Goal: Task Accomplishment & Management: Complete application form

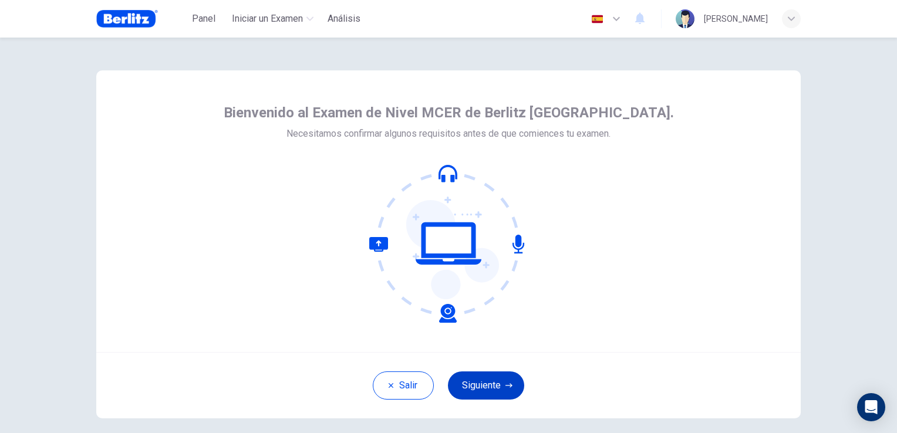
click at [477, 384] on button "Siguiente" at bounding box center [486, 386] width 76 height 28
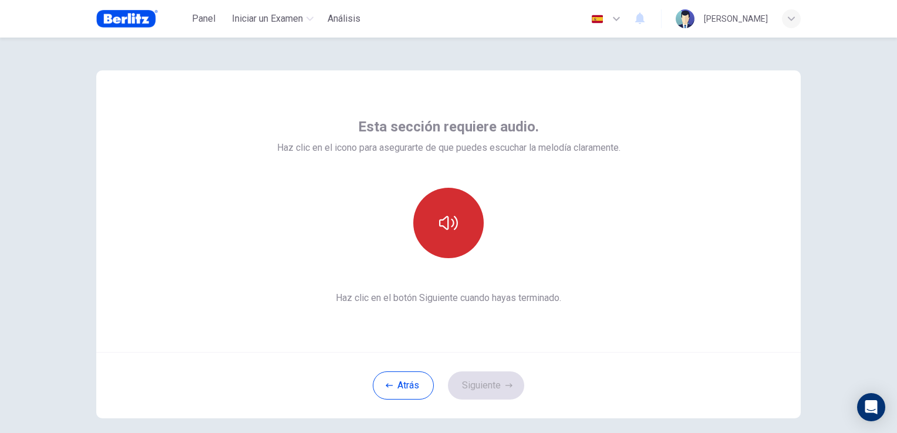
click at [443, 220] on icon "button" at bounding box center [448, 223] width 19 height 19
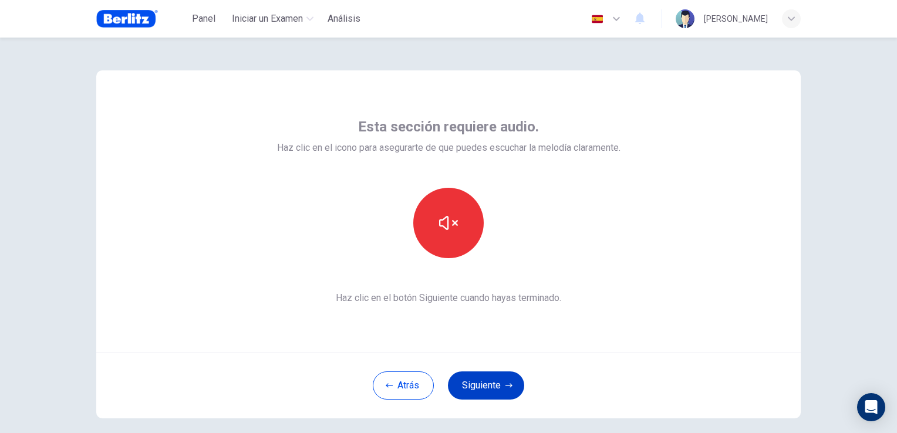
click at [482, 380] on button "Siguiente" at bounding box center [486, 386] width 76 height 28
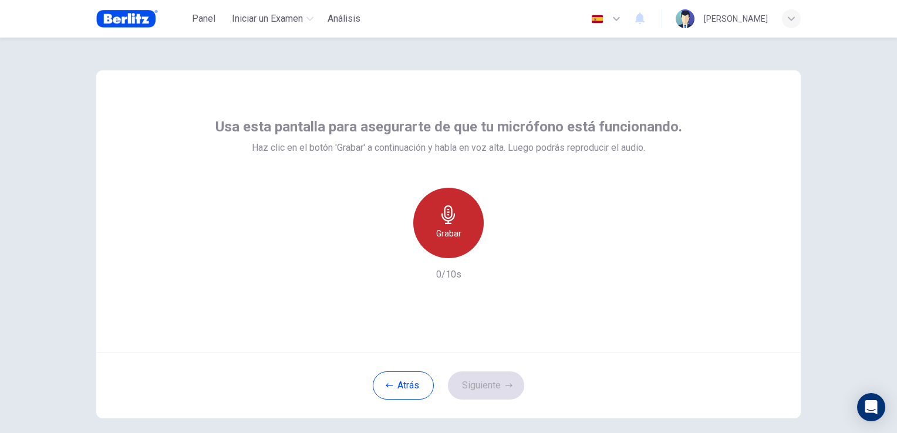
click at [449, 224] on icon "button" at bounding box center [448, 214] width 19 height 19
click at [449, 231] on h6 "Detener" at bounding box center [449, 234] width 30 height 14
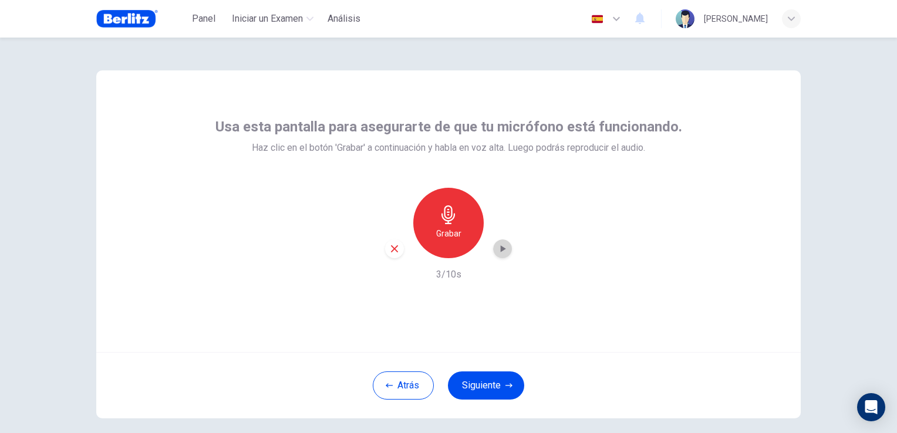
click at [501, 249] on icon "button" at bounding box center [503, 248] width 5 height 7
click at [488, 393] on button "Siguiente" at bounding box center [486, 386] width 76 height 28
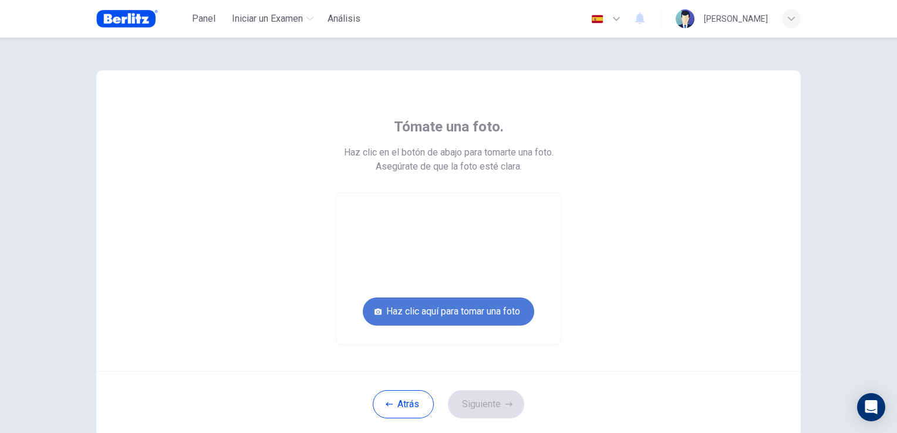
click at [410, 318] on button "Haz clic aquí para tomar una foto" at bounding box center [448, 312] width 171 height 28
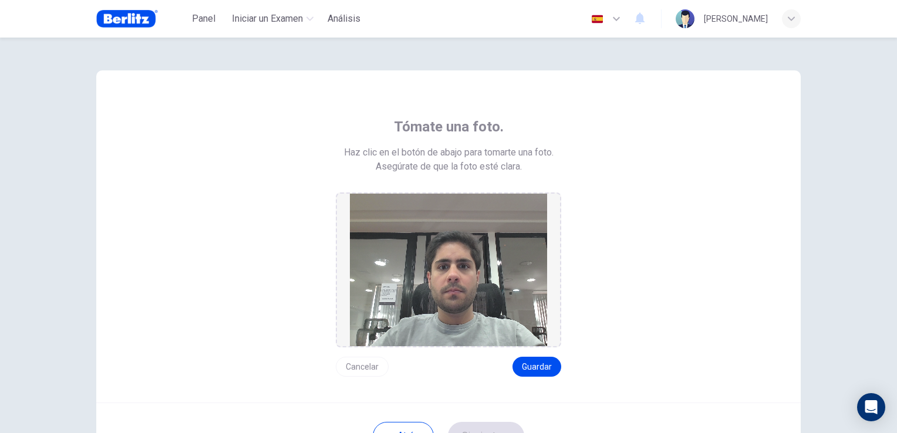
click at [350, 369] on button "Cancelar" at bounding box center [362, 367] width 53 height 20
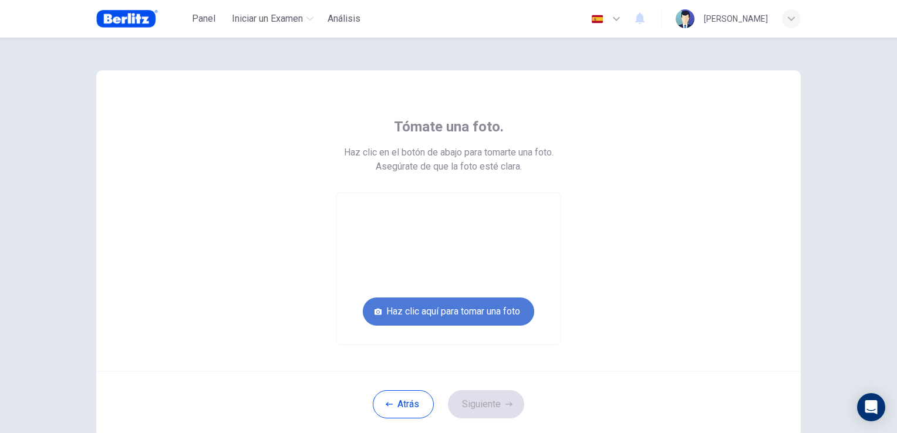
click at [442, 309] on button "Haz clic aquí para tomar una foto" at bounding box center [448, 312] width 171 height 28
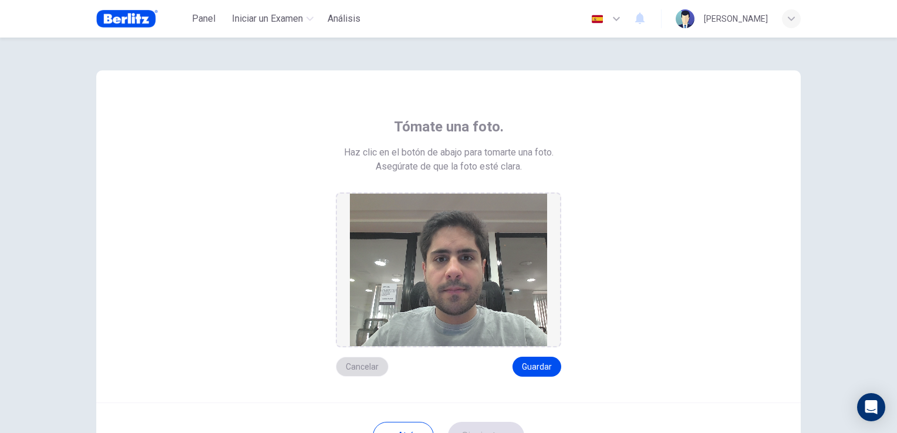
click at [352, 366] on button "Cancelar" at bounding box center [362, 367] width 53 height 20
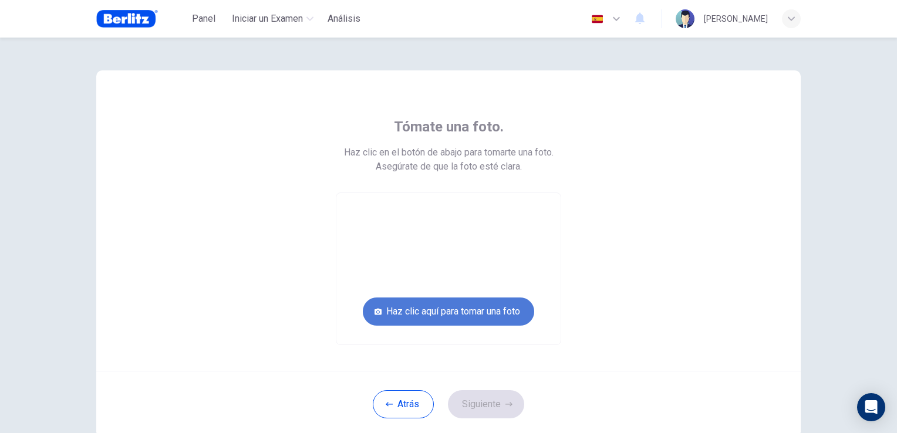
click at [480, 311] on button "Haz clic aquí para tomar una foto" at bounding box center [448, 312] width 171 height 28
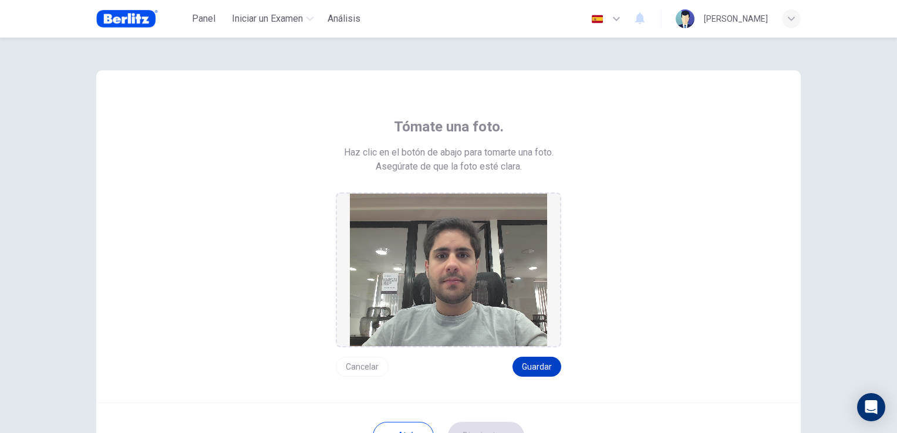
click at [545, 370] on button "Guardar" at bounding box center [536, 367] width 49 height 20
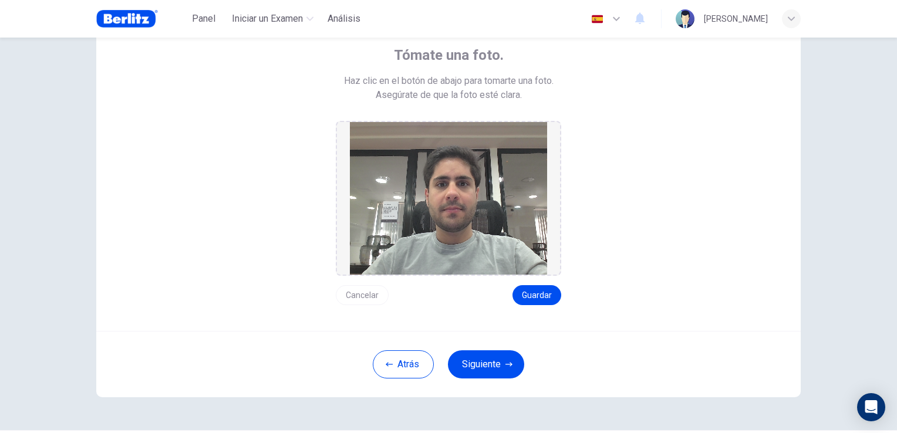
scroll to position [105, 0]
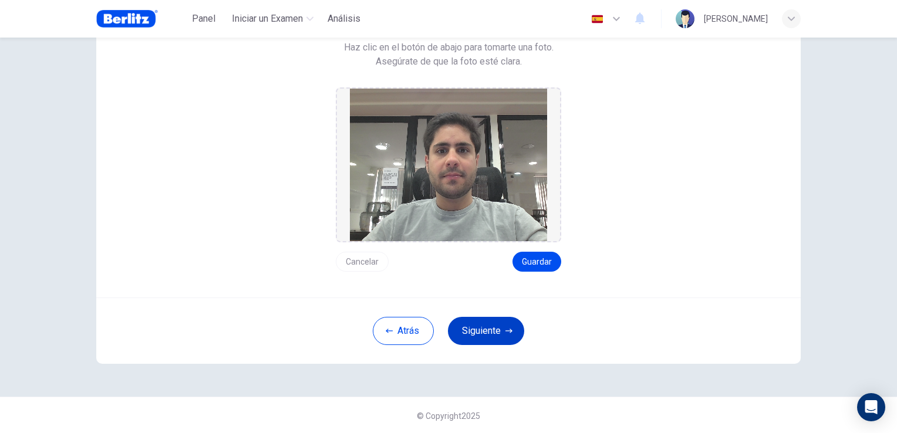
click at [473, 328] on button "Siguiente" at bounding box center [486, 331] width 76 height 28
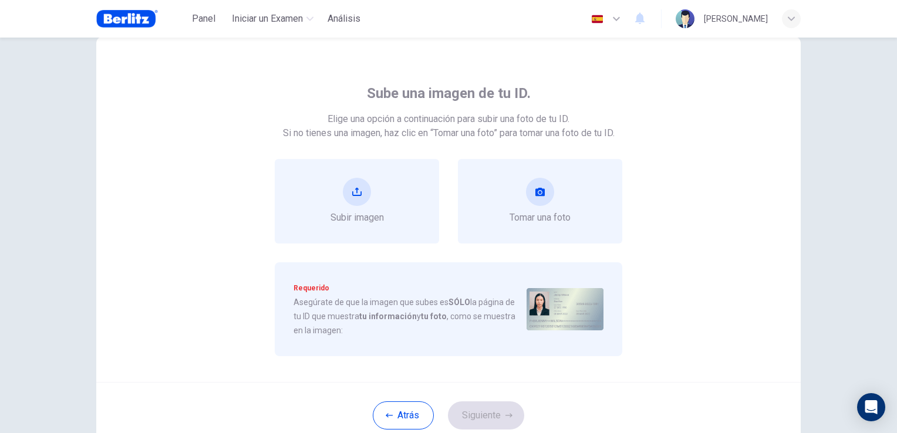
scroll to position [0, 0]
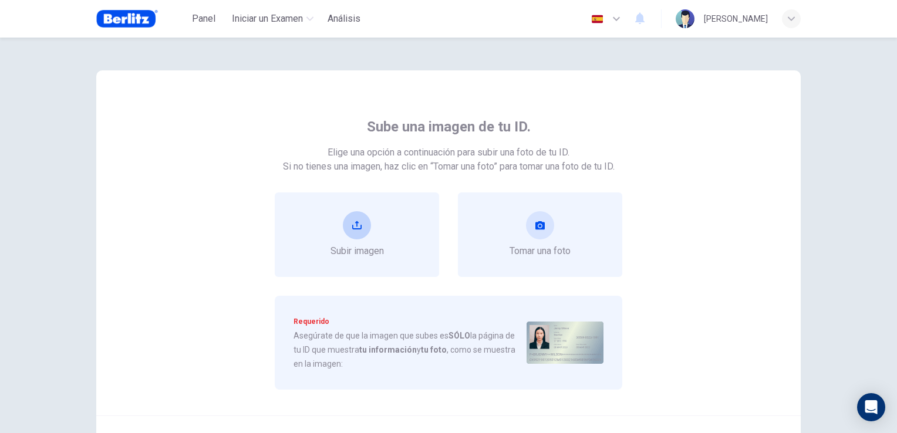
click at [373, 243] on div "Subir imagen" at bounding box center [356, 234] width 53 height 47
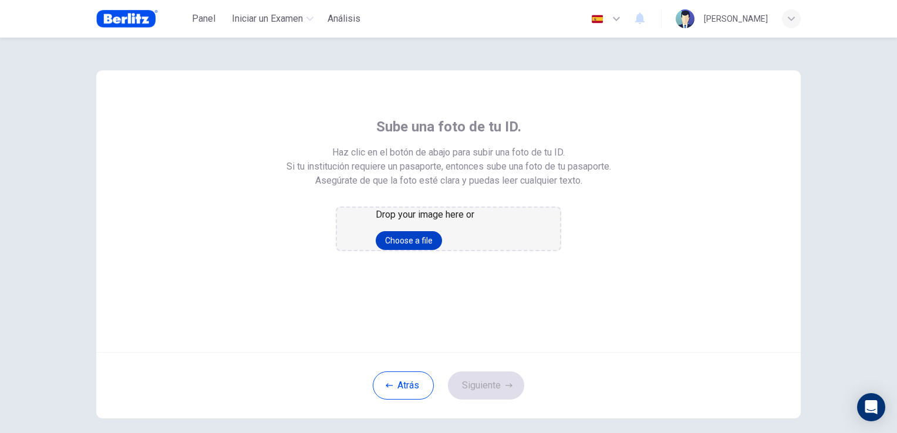
click at [442, 250] on button "Choose a file" at bounding box center [409, 240] width 66 height 19
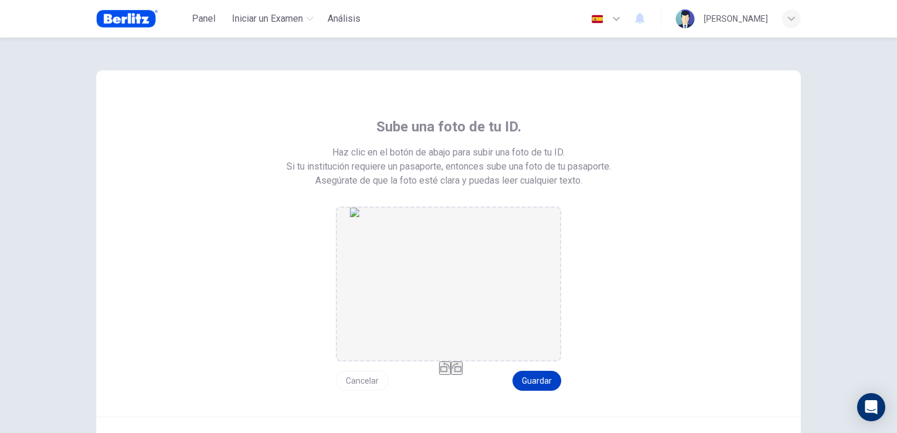
click at [518, 377] on button "Guardar" at bounding box center [536, 381] width 49 height 20
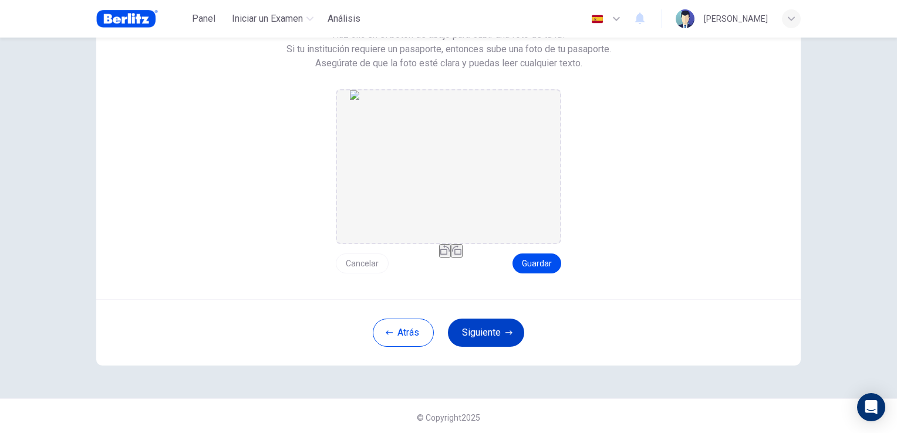
click at [467, 343] on button "Siguiente" at bounding box center [486, 333] width 76 height 28
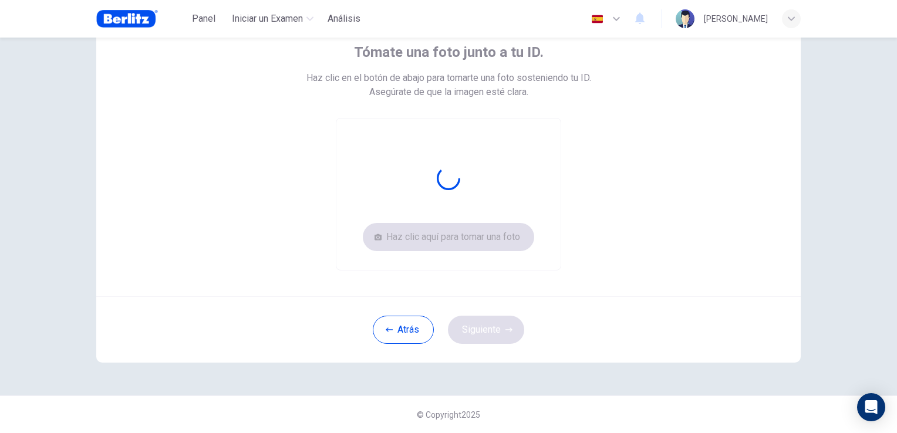
scroll to position [74, 0]
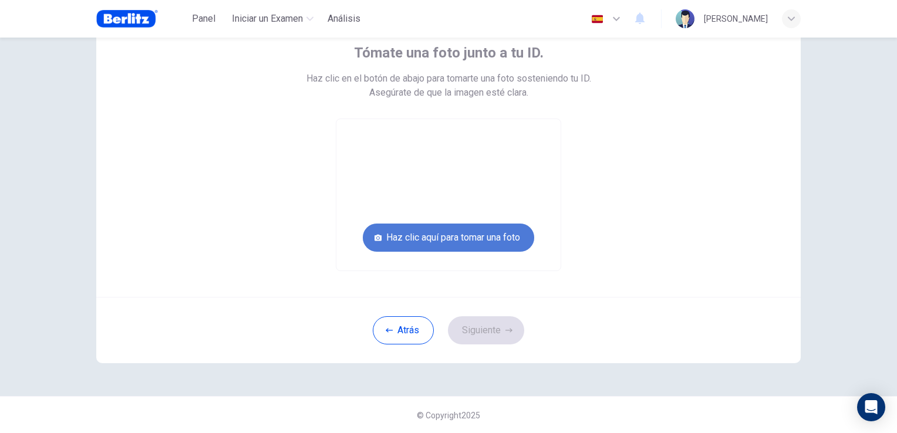
click at [428, 231] on button "Haz clic aquí para tomar una foto" at bounding box center [448, 238] width 171 height 28
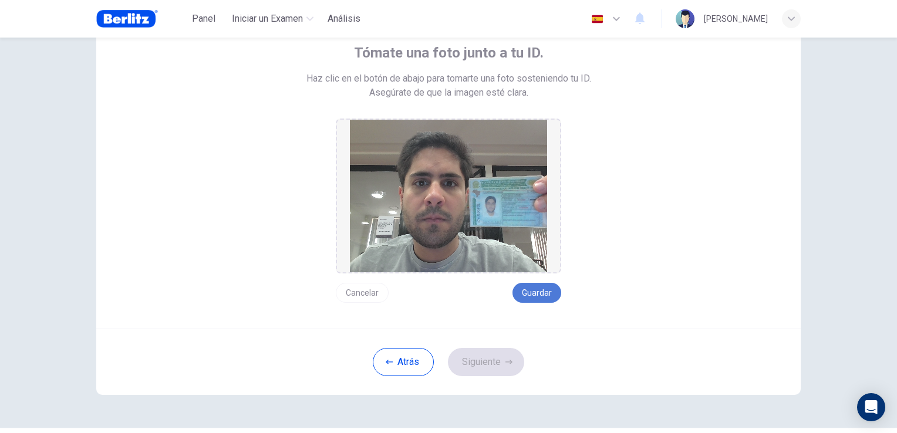
click at [519, 295] on button "Guardar" at bounding box center [536, 293] width 49 height 20
click at [488, 366] on button "Siguiente" at bounding box center [486, 362] width 76 height 28
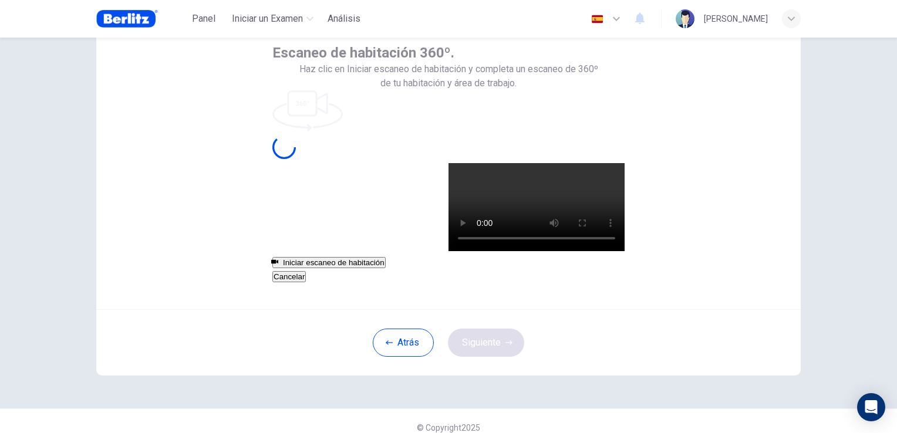
scroll to position [55, 0]
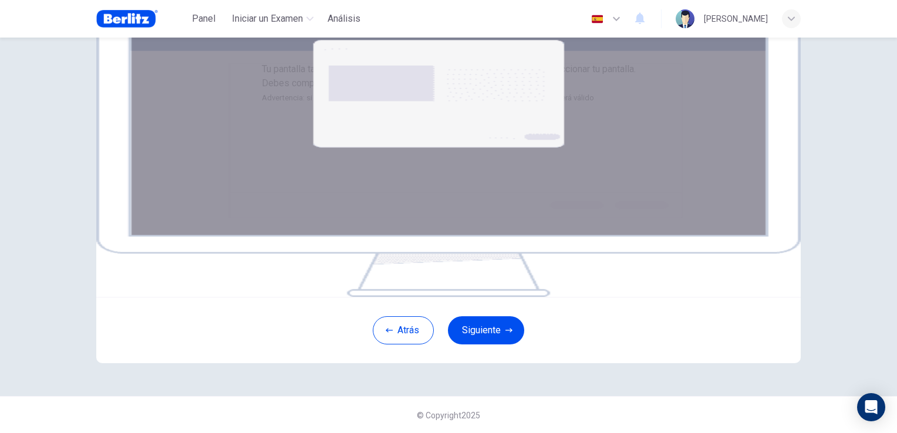
scroll to position [173, 0]
click at [489, 344] on button "Siguiente" at bounding box center [486, 330] width 76 height 28
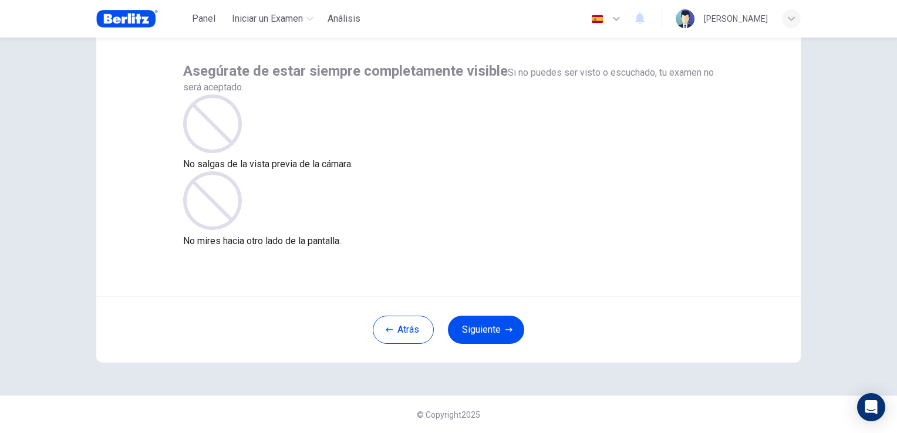
scroll to position [55, 0]
click at [484, 338] on button "Siguiente" at bounding box center [486, 330] width 76 height 28
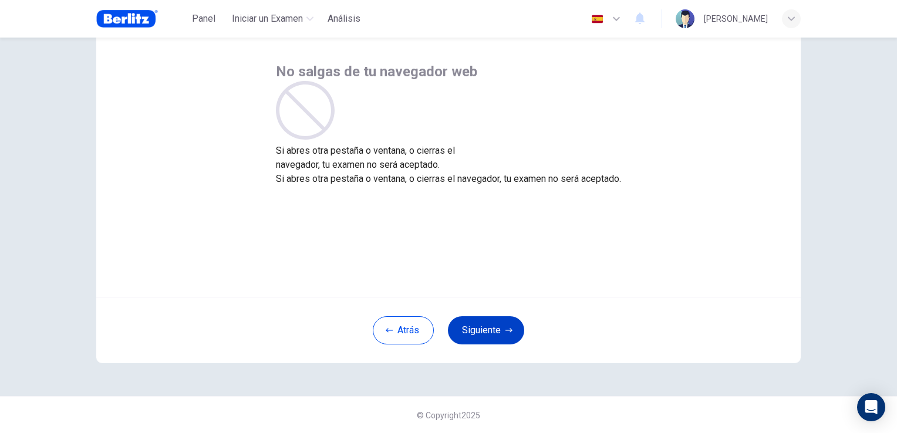
click at [484, 338] on button "Siguiente" at bounding box center [486, 330] width 76 height 28
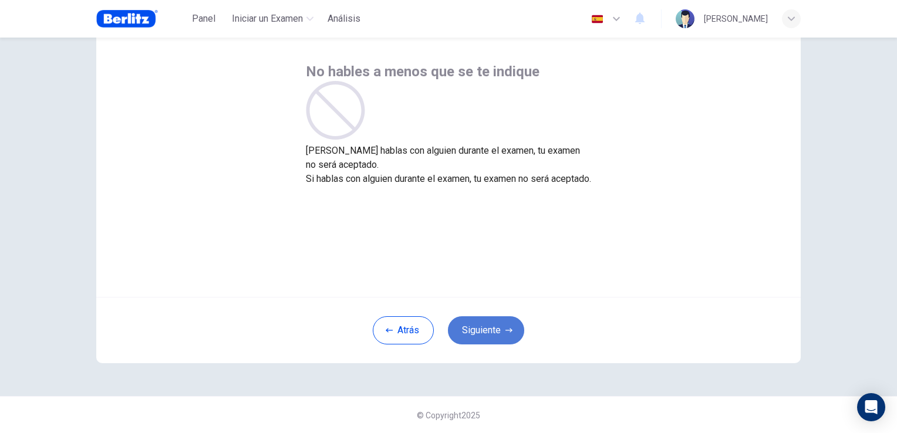
click at [484, 338] on button "Siguiente" at bounding box center [486, 330] width 76 height 28
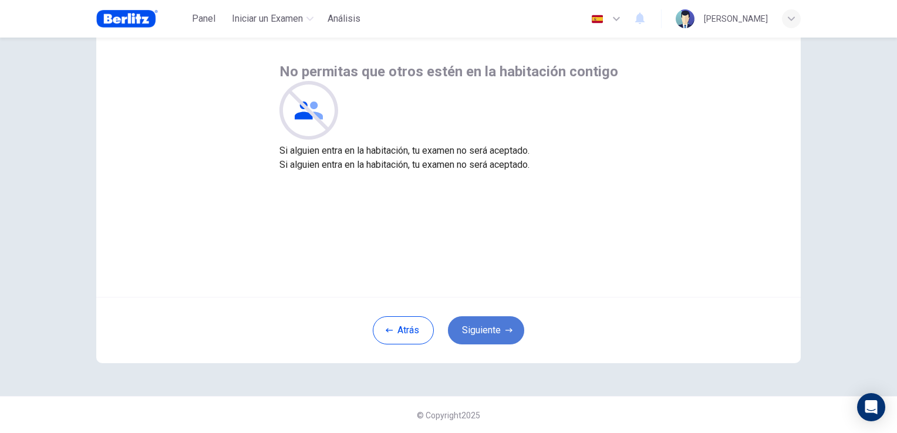
click at [484, 338] on button "Siguiente" at bounding box center [486, 330] width 76 height 28
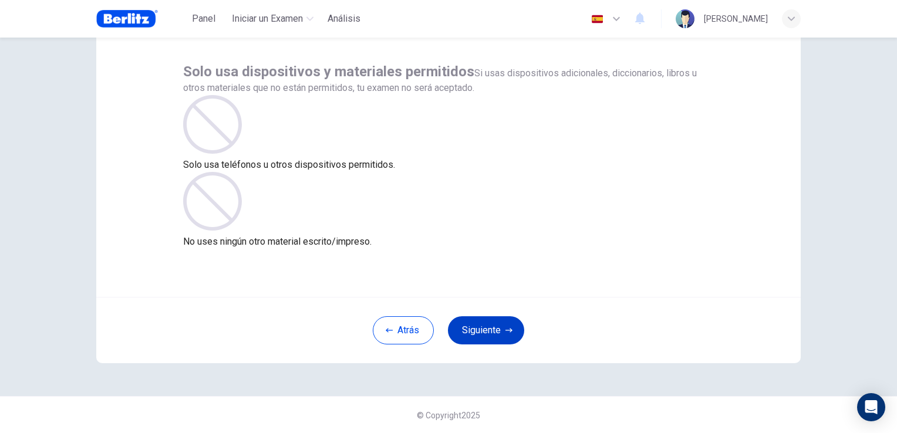
click at [484, 338] on button "Siguiente" at bounding box center [486, 330] width 76 height 28
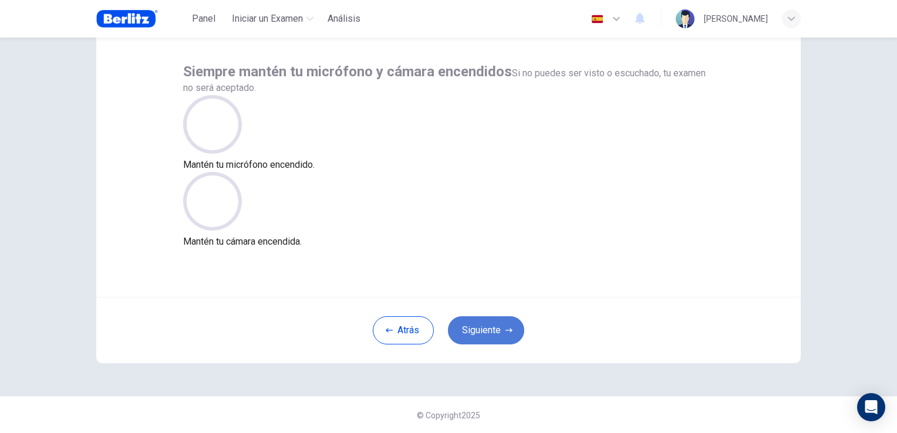
click at [484, 338] on button "Siguiente" at bounding box center [486, 330] width 76 height 28
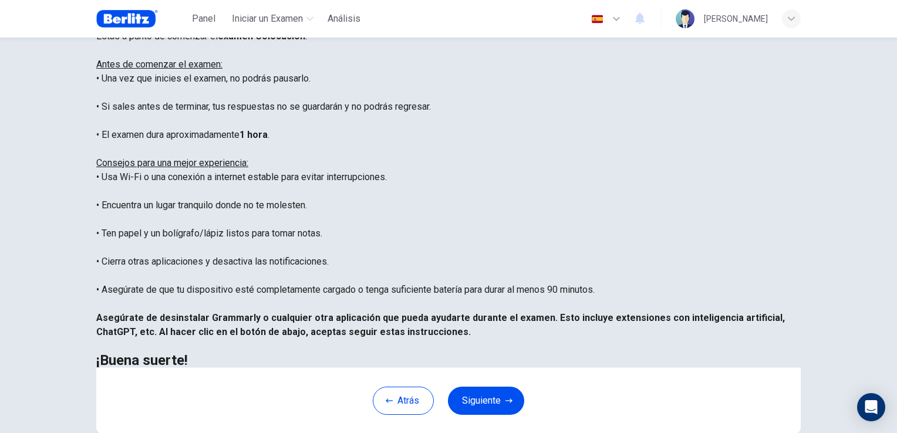
scroll to position [56, 0]
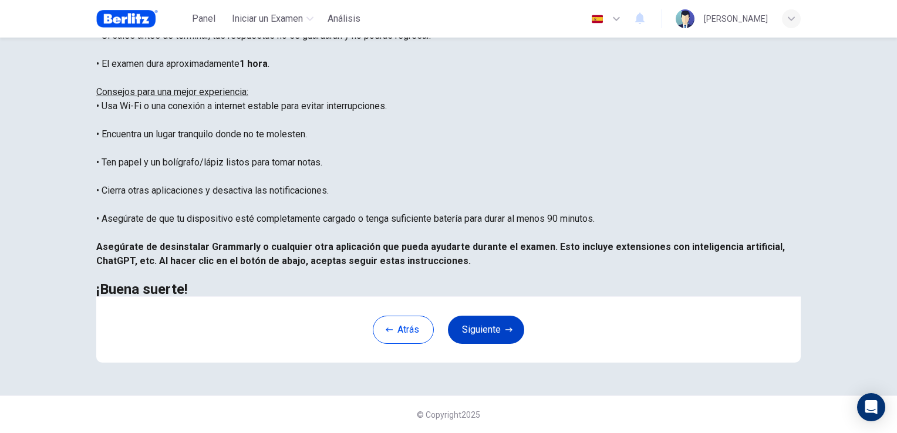
click at [480, 325] on button "Siguiente" at bounding box center [486, 330] width 76 height 28
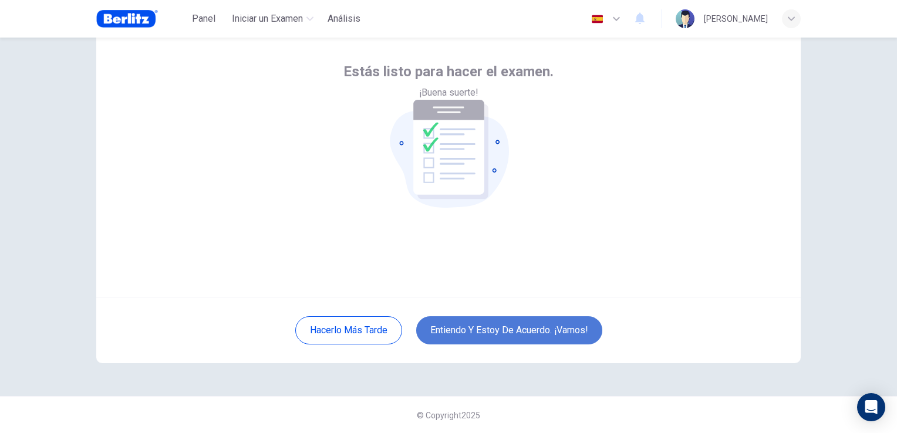
click at [483, 339] on button "Entiendo y estoy de acuerdo. ¡Vamos!" at bounding box center [509, 330] width 186 height 28
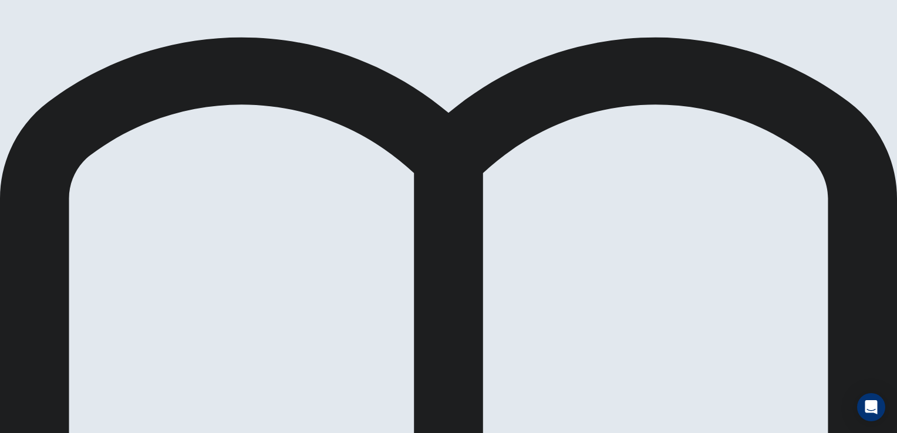
scroll to position [83, 0]
drag, startPoint x: 797, startPoint y: 53, endPoint x: 893, endPoint y: 52, distance: 96.9
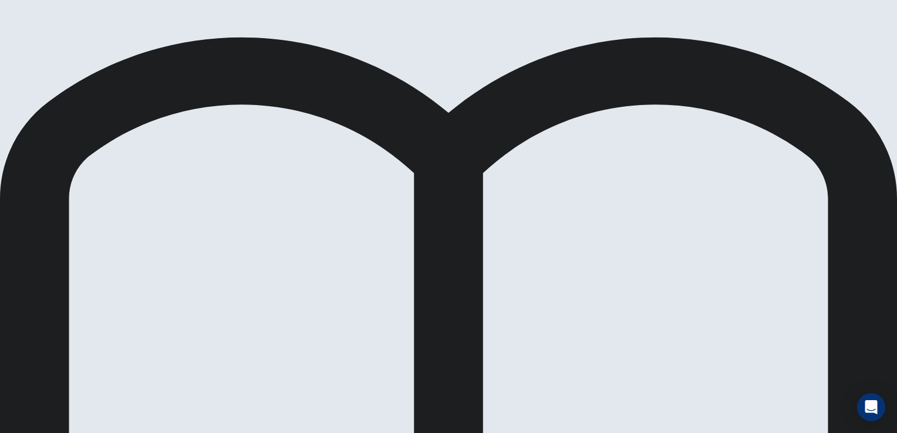
scroll to position [52, 0]
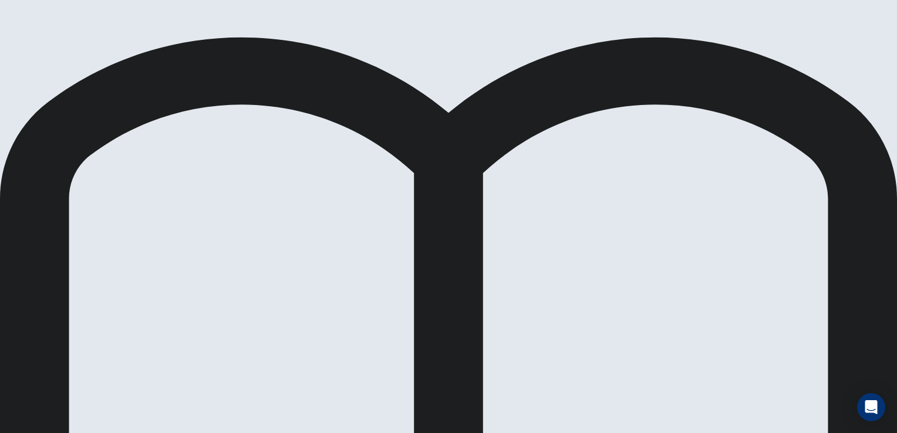
scroll to position [52, 0]
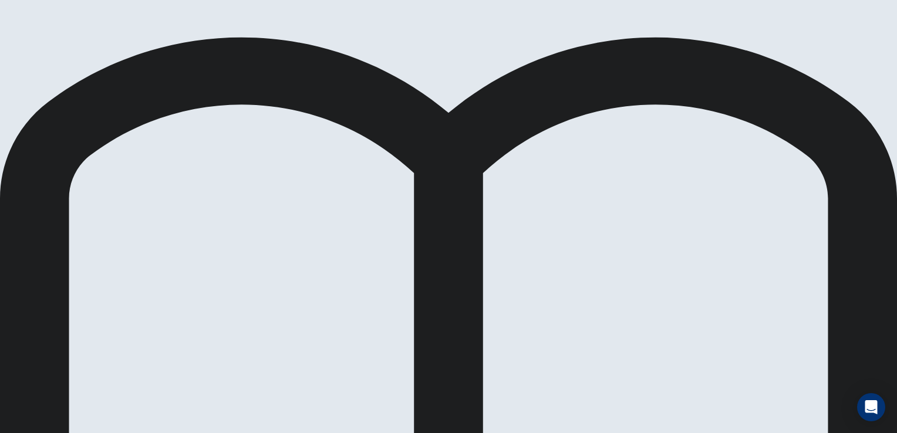
drag, startPoint x: 181, startPoint y: 275, endPoint x: 402, endPoint y: 264, distance: 221.0
drag, startPoint x: 183, startPoint y: 339, endPoint x: 422, endPoint y: 309, distance: 240.9
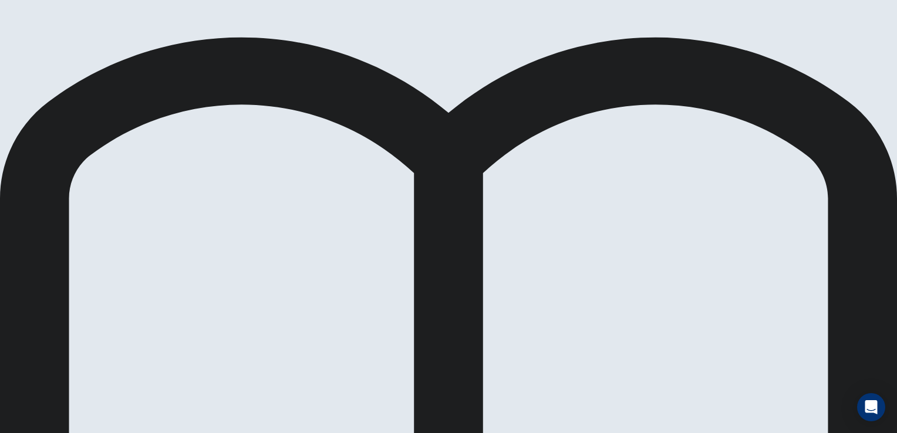
scroll to position [134, 0]
drag, startPoint x: 185, startPoint y: 344, endPoint x: 417, endPoint y: 332, distance: 232.8
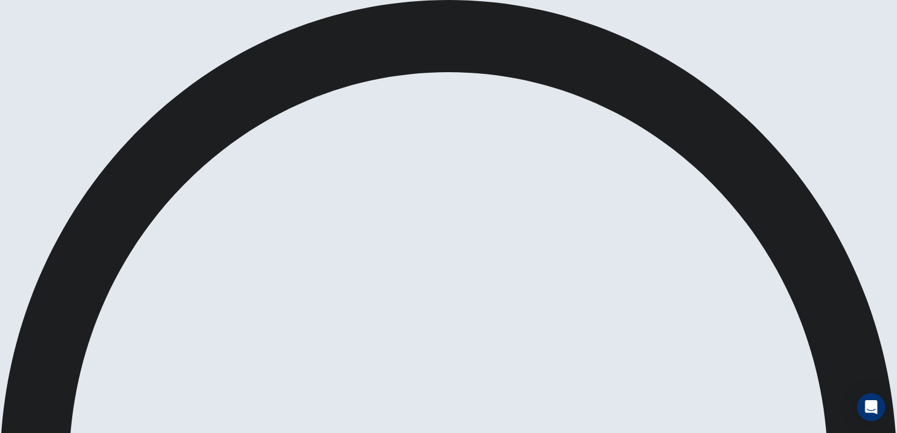
scroll to position [0, 0]
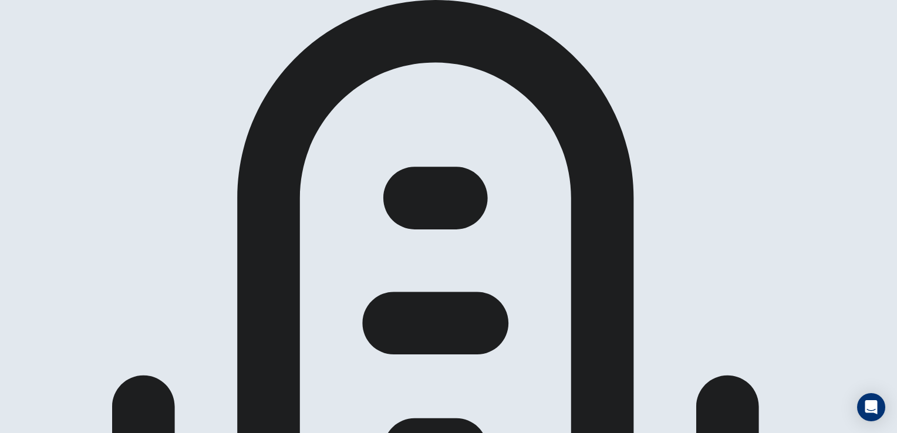
scroll to position [33, 0]
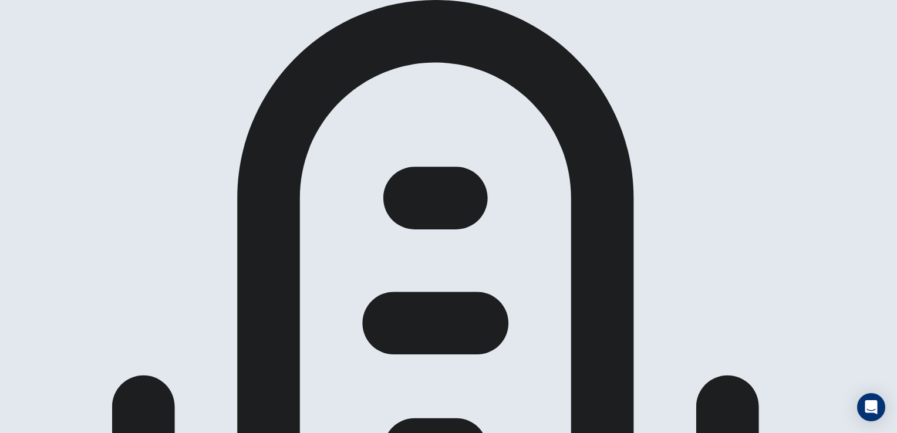
scroll to position [0, 0]
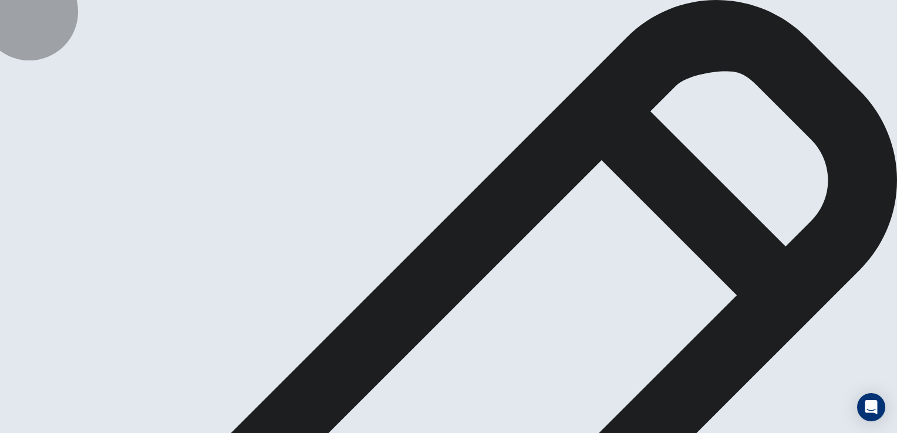
type textarea "**********"
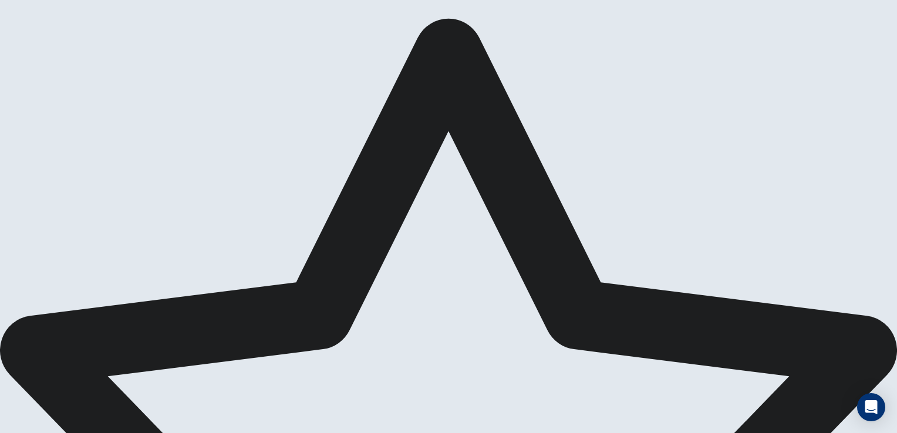
scroll to position [0, 0]
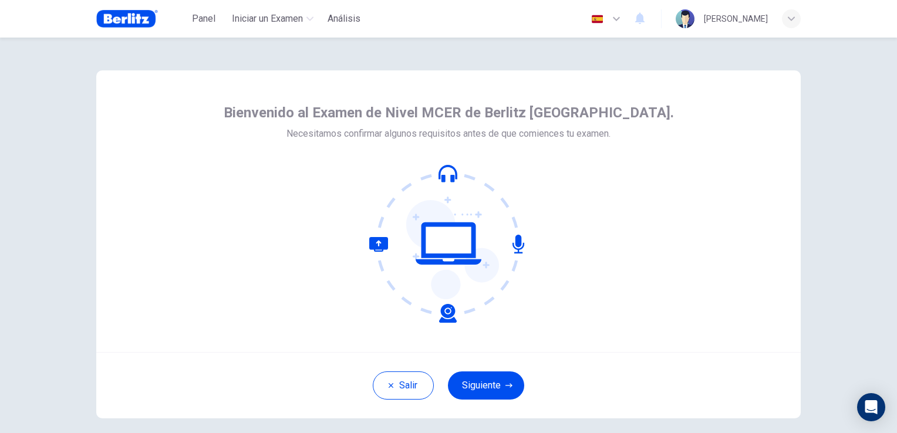
click at [130, 21] on img at bounding box center [127, 18] width 62 height 23
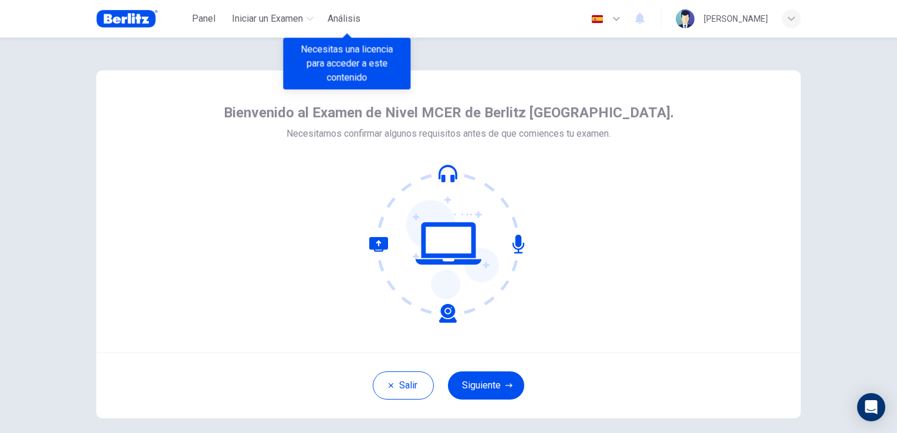
click at [347, 21] on span "Análisis" at bounding box center [344, 19] width 33 height 14
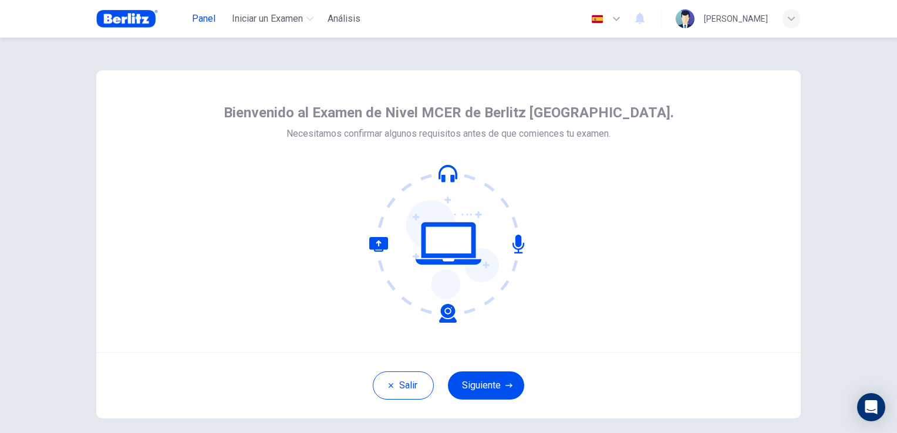
click at [211, 19] on span "Panel" at bounding box center [203, 19] width 23 height 14
click at [497, 393] on button "Siguiente" at bounding box center [486, 386] width 76 height 28
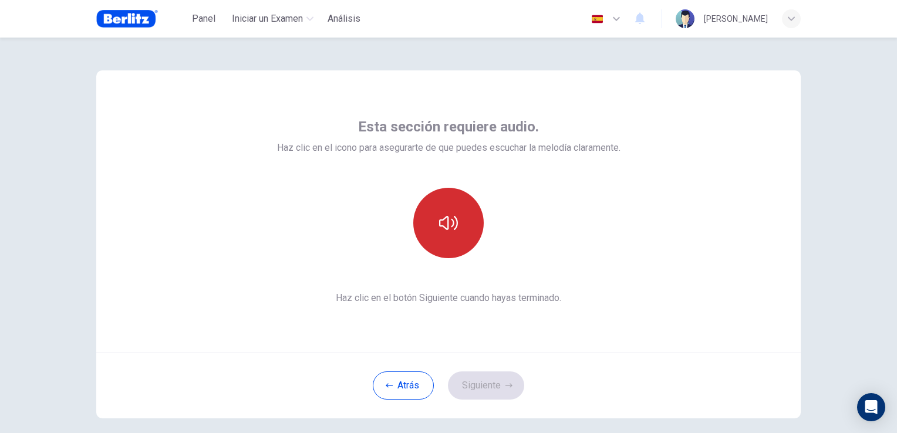
click at [447, 228] on icon "button" at bounding box center [448, 223] width 19 height 19
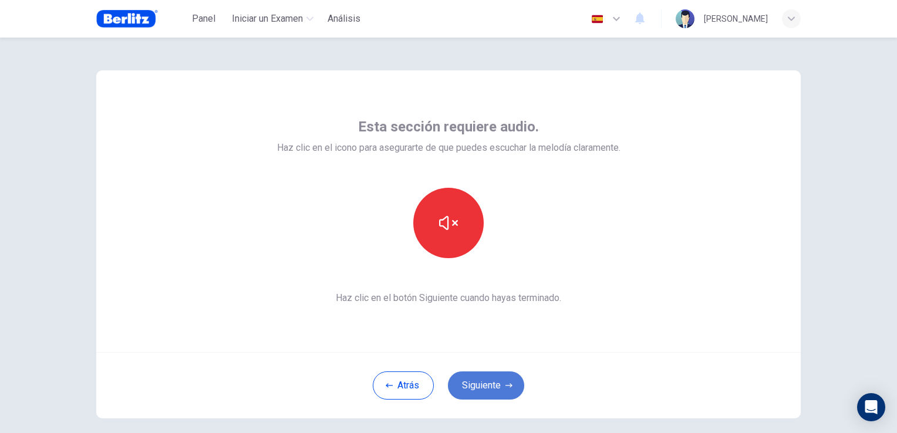
click at [477, 391] on button "Siguiente" at bounding box center [486, 386] width 76 height 28
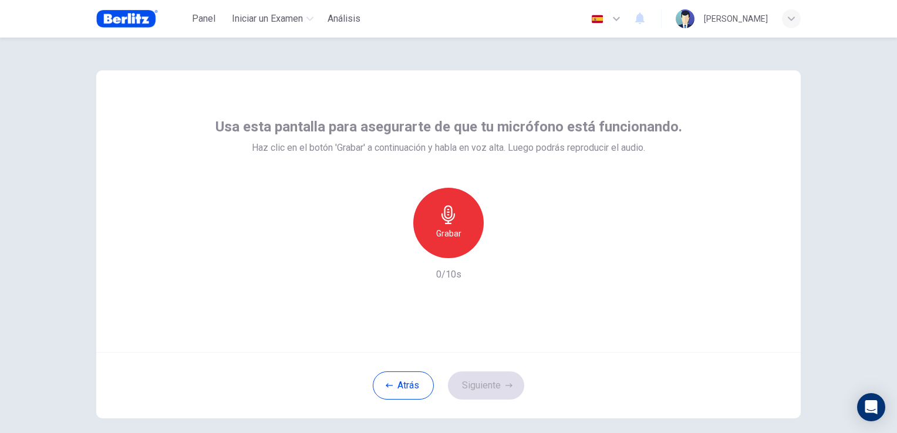
click at [434, 245] on div "Grabar" at bounding box center [448, 223] width 70 height 70
click at [441, 226] on div "Detener" at bounding box center [448, 223] width 70 height 70
click at [481, 392] on button "Siguiente" at bounding box center [486, 386] width 76 height 28
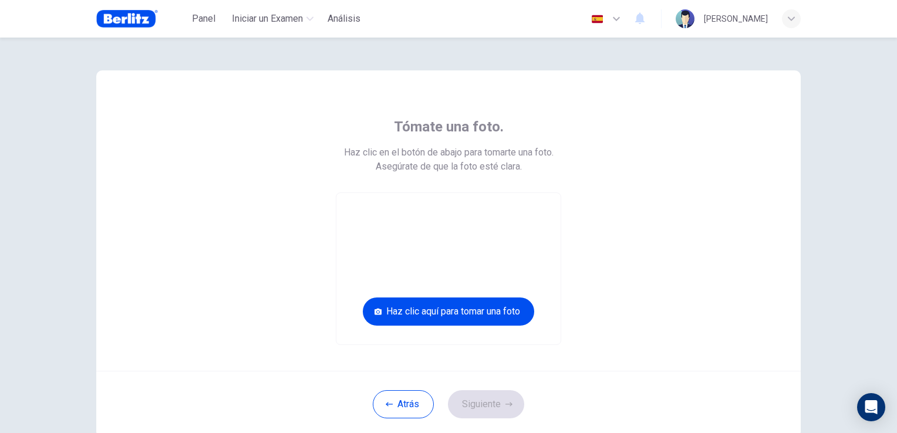
click at [126, 19] on img at bounding box center [127, 18] width 62 height 23
